Goal: Task Accomplishment & Management: Manage account settings

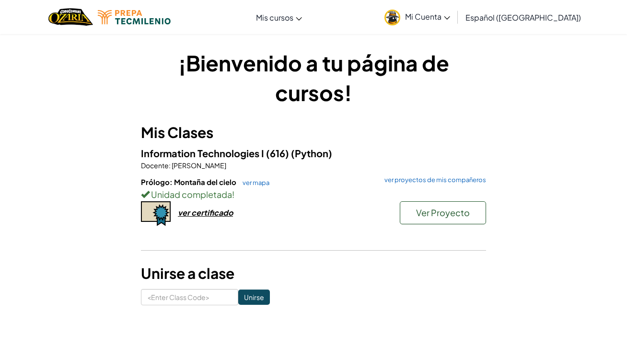
click at [450, 21] on span "Mi Cuenta" at bounding box center [427, 17] width 45 height 10
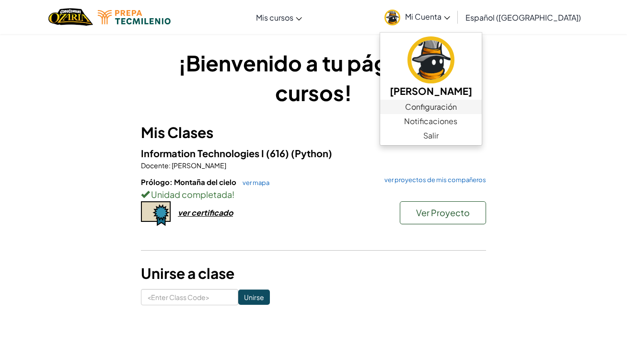
click at [473, 110] on link "Configuración" at bounding box center [431, 107] width 102 height 14
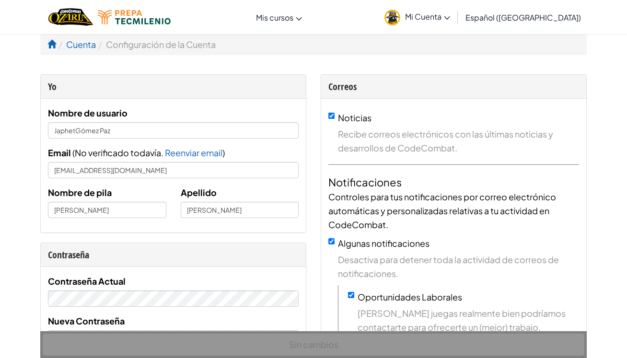
click at [83, 19] on img "Home" at bounding box center [70, 17] width 45 height 20
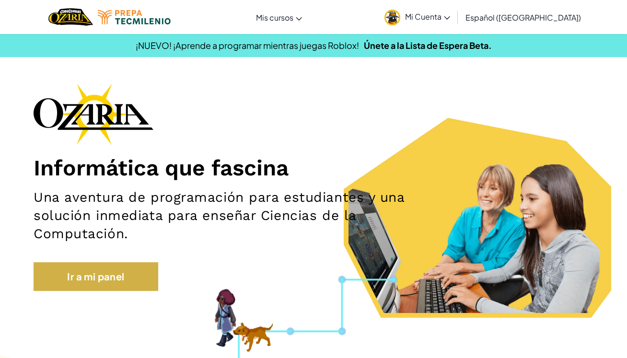
click at [141, 272] on link "Ir a mi panel" at bounding box center [96, 276] width 125 height 29
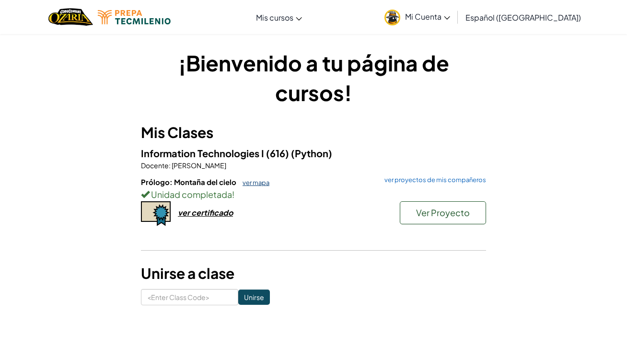
click at [251, 181] on link "ver mapa" at bounding box center [254, 183] width 32 height 8
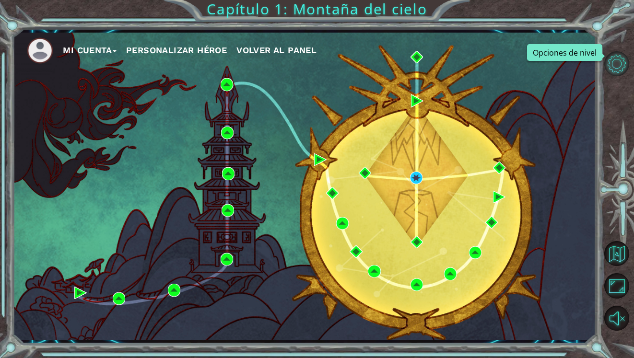
click at [612, 71] on button "Opciones de nivel" at bounding box center [616, 63] width 25 height 25
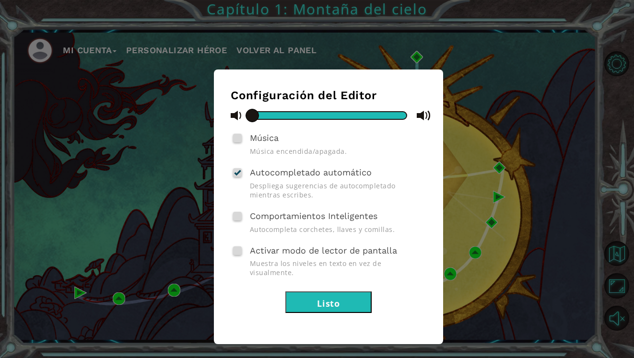
drag, startPoint x: 310, startPoint y: 289, endPoint x: 298, endPoint y: 280, distance: 15.4
click at [309, 292] on button "Listo" at bounding box center [328, 303] width 86 height 22
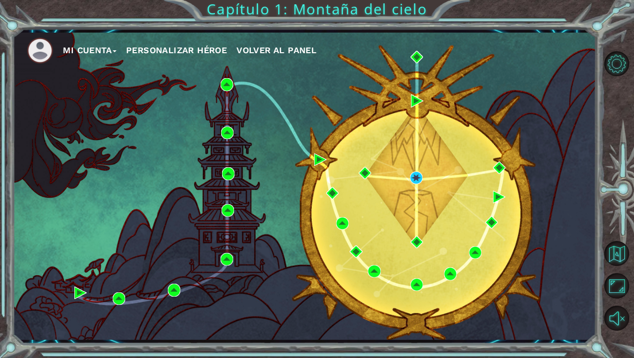
click at [100, 52] on button "Mi Cuenta" at bounding box center [90, 50] width 54 height 14
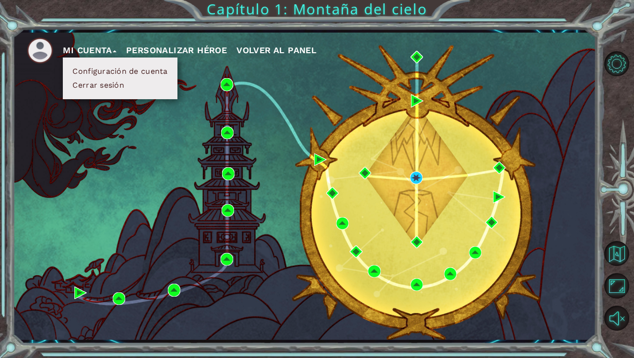
click at [101, 71] on button "Configuración de cuenta" at bounding box center [120, 71] width 101 height 11
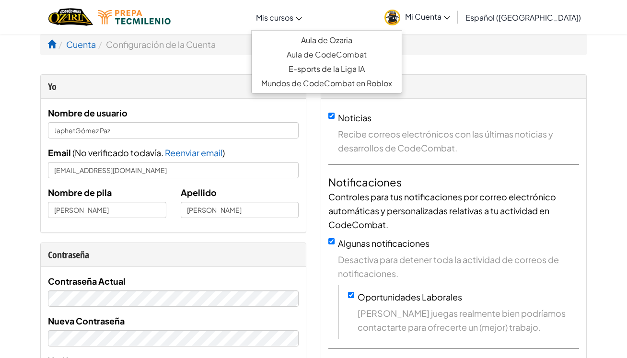
click at [307, 11] on link "Mis cursos" at bounding box center [279, 17] width 56 height 26
click at [316, 39] on link "Aula de Ozaria" at bounding box center [327, 40] width 150 height 14
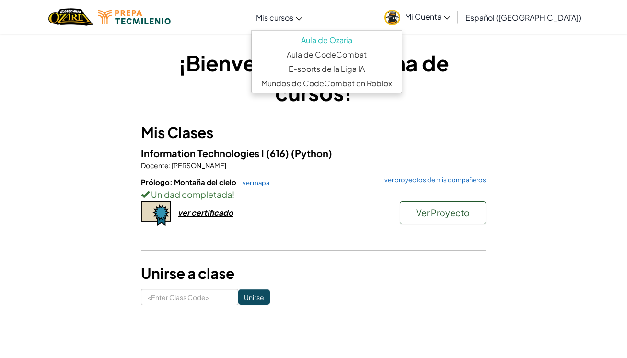
click at [307, 17] on link "Mis cursos" at bounding box center [279, 17] width 56 height 26
click at [321, 52] on link "Aula de CodeCombat" at bounding box center [327, 54] width 150 height 14
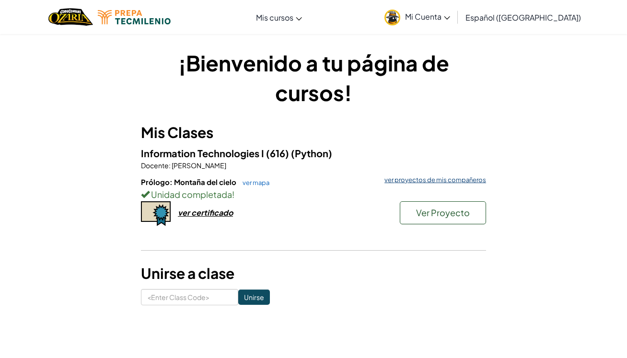
click at [432, 179] on link "ver proyectos de mis compañeros" at bounding box center [433, 180] width 106 height 6
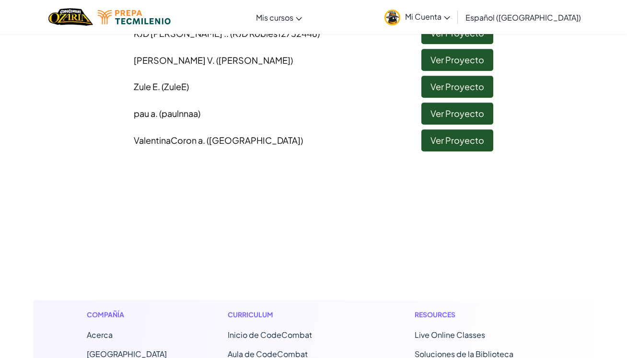
scroll to position [320, 0]
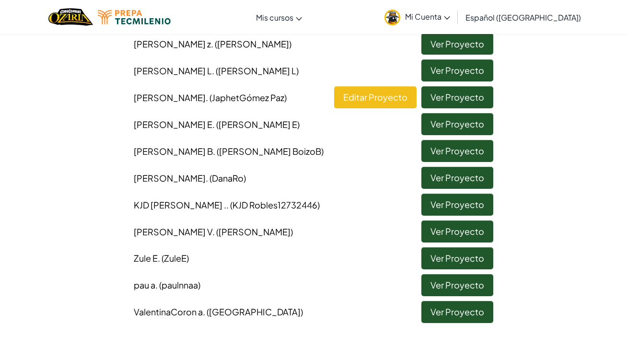
click at [467, 304] on link "Ver Proyecto" at bounding box center [457, 312] width 72 height 22
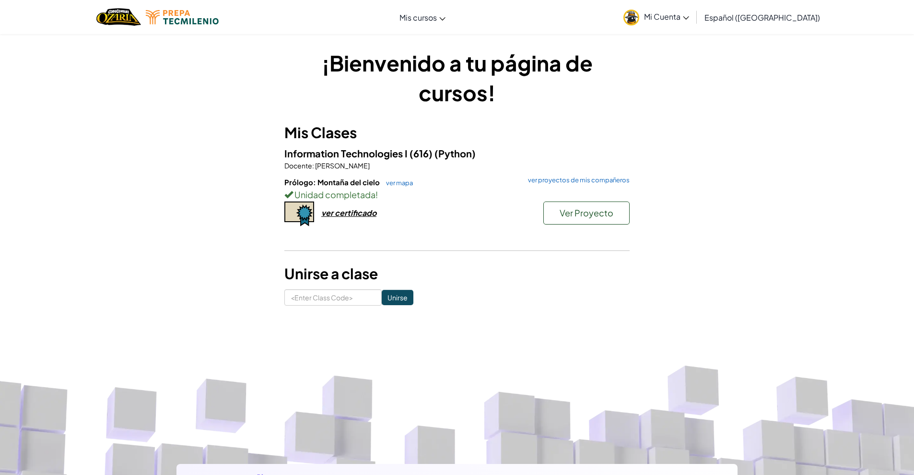
click at [633, 23] on link "Mi Cuenta" at bounding box center [656, 17] width 75 height 30
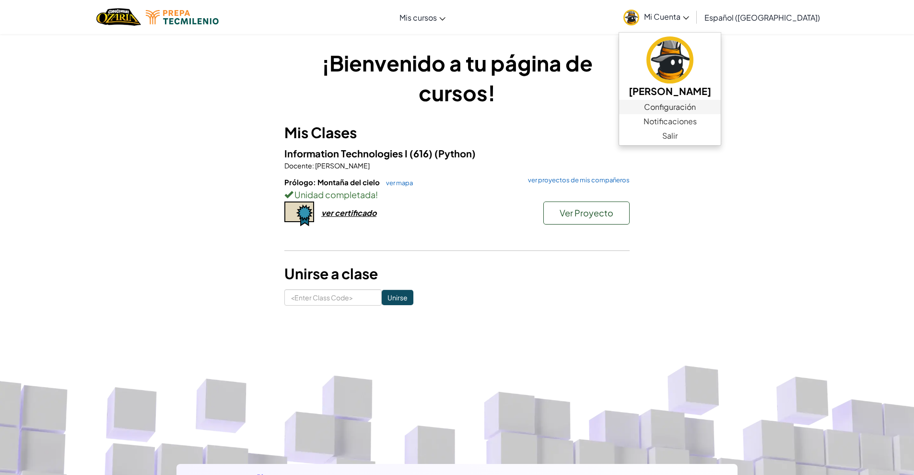
click at [633, 104] on link "Configuración" at bounding box center [670, 107] width 102 height 14
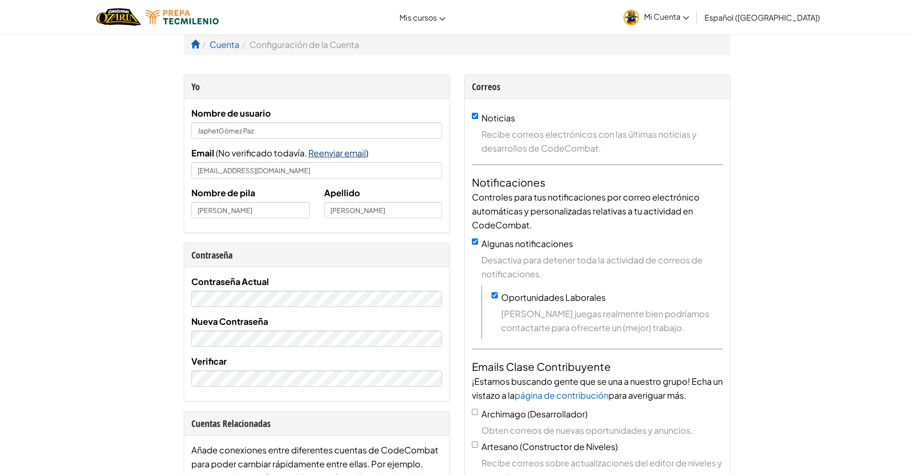
click at [341, 153] on span "Reenviar email" at bounding box center [337, 152] width 58 height 11
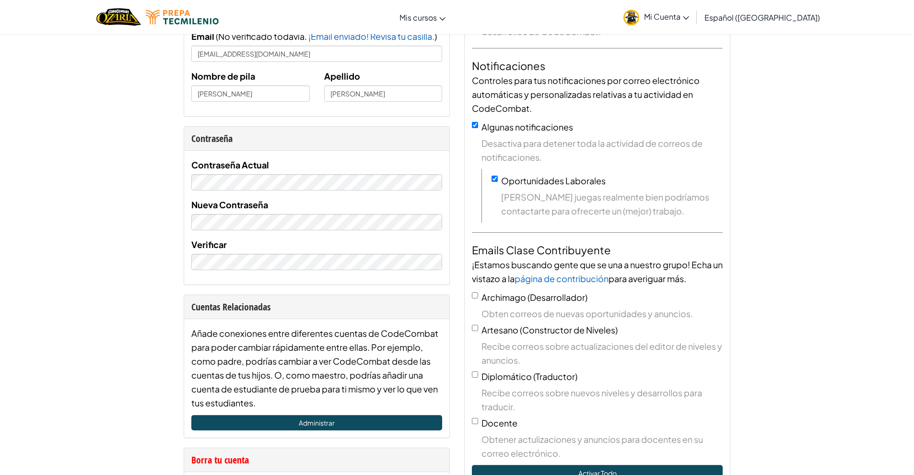
scroll to position [146, 0]
